Goal: Find specific page/section

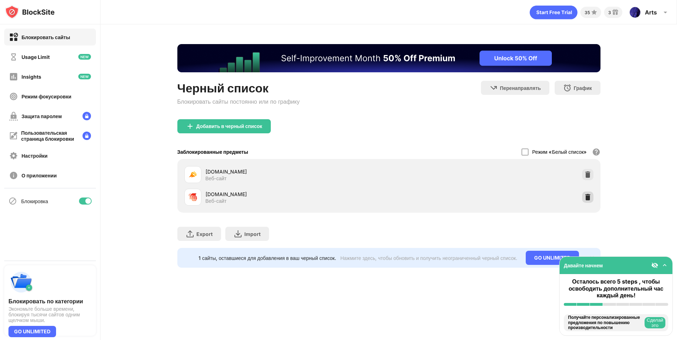
click at [590, 200] on img at bounding box center [587, 197] width 7 height 7
